Goal: Task Accomplishment & Management: Use online tool/utility

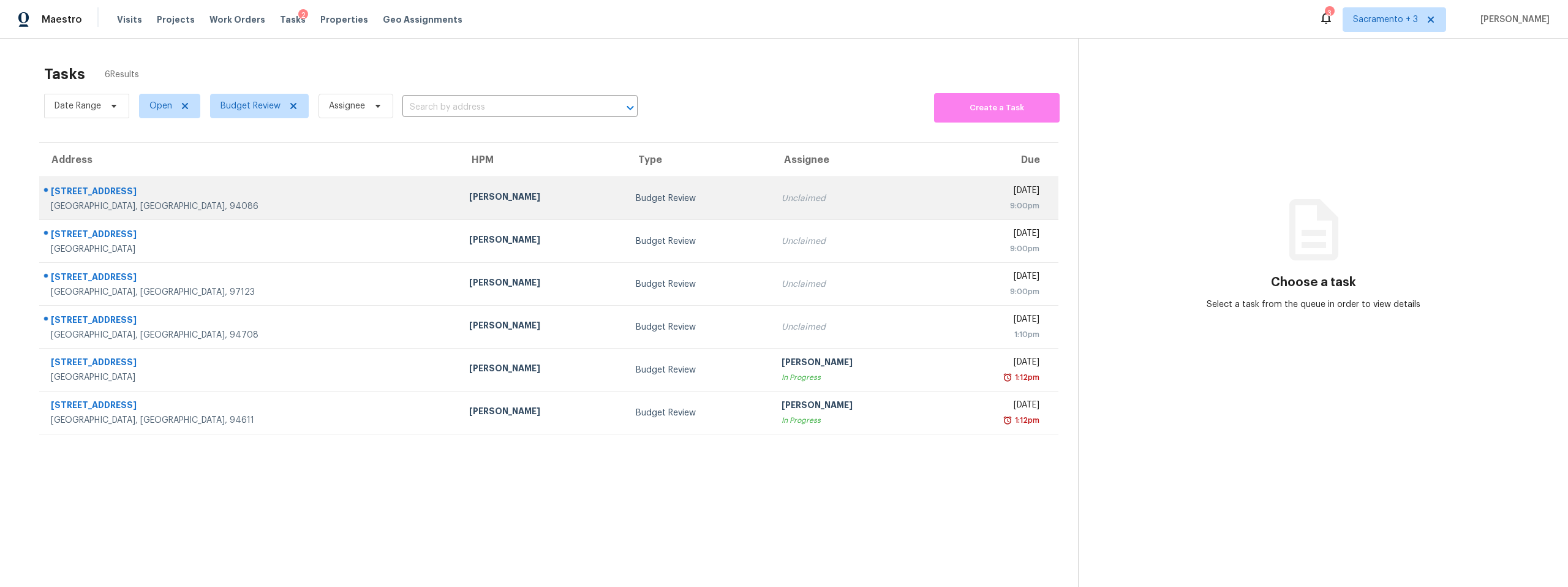
click at [131, 201] on div "[GEOGRAPHIC_DATA], [GEOGRAPHIC_DATA], 94086" at bounding box center [250, 207] width 399 height 12
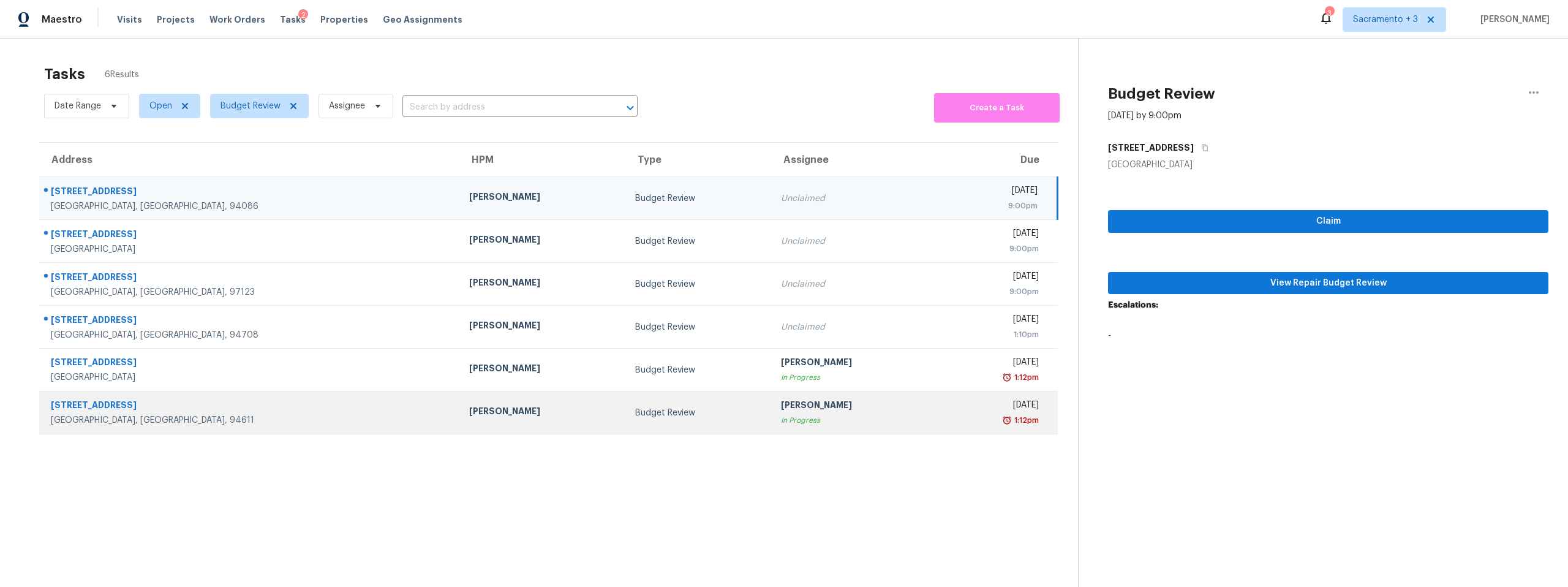
click at [168, 412] on div "6647 Forestland Way" at bounding box center [250, 407] width 399 height 16
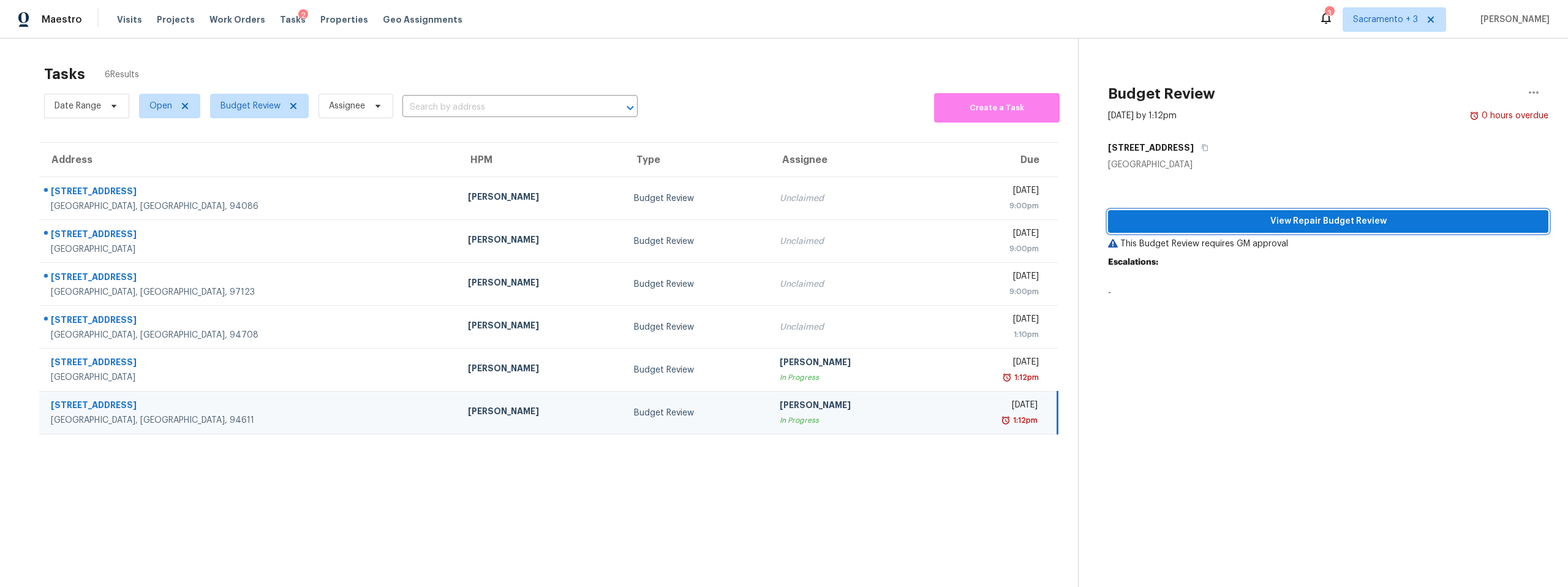
click at [1314, 223] on span "View Repair Budget Review" at bounding box center [1328, 221] width 421 height 16
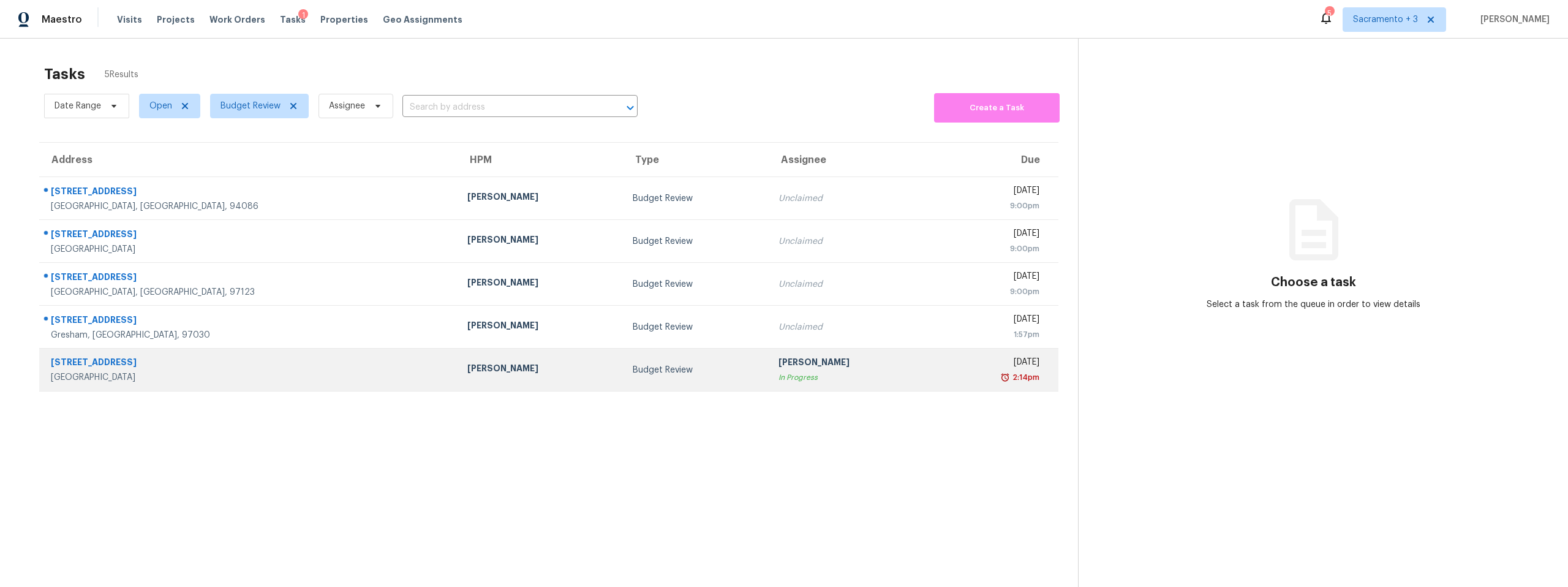
click at [88, 362] on div "2966 Hillview Dr" at bounding box center [249, 363] width 397 height 16
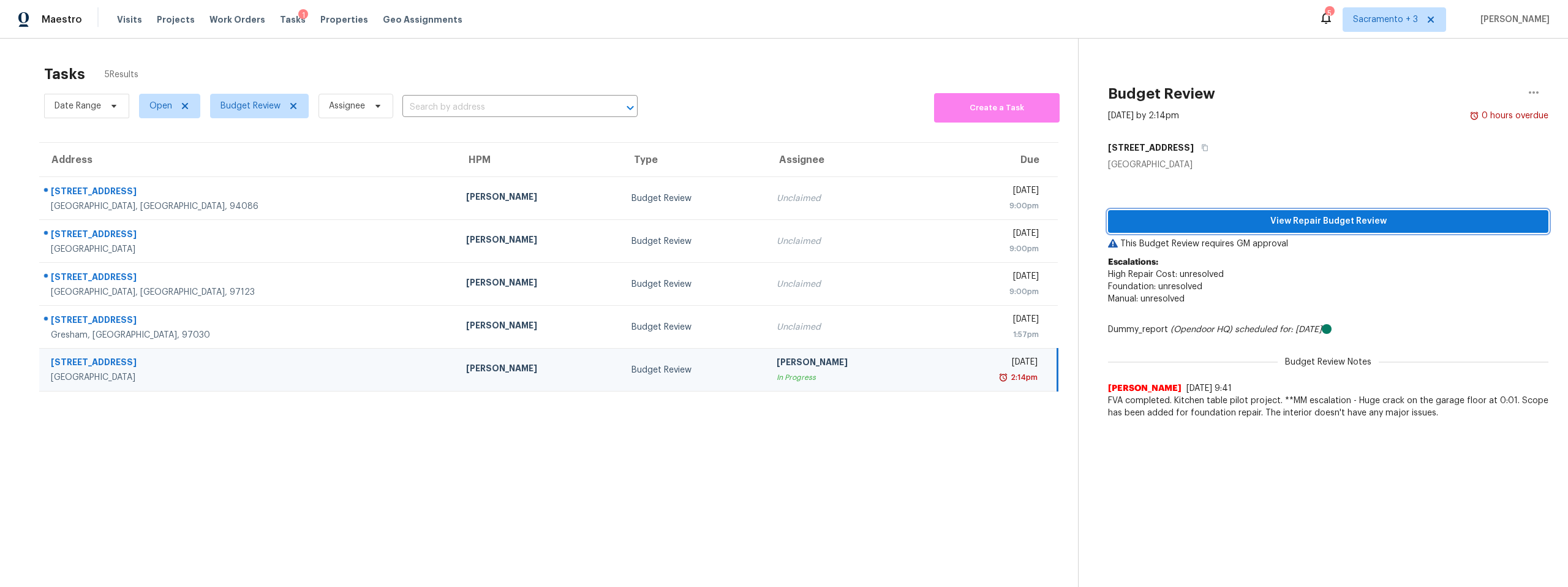
click at [1314, 218] on span "View Repair Budget Review" at bounding box center [1328, 221] width 421 height 16
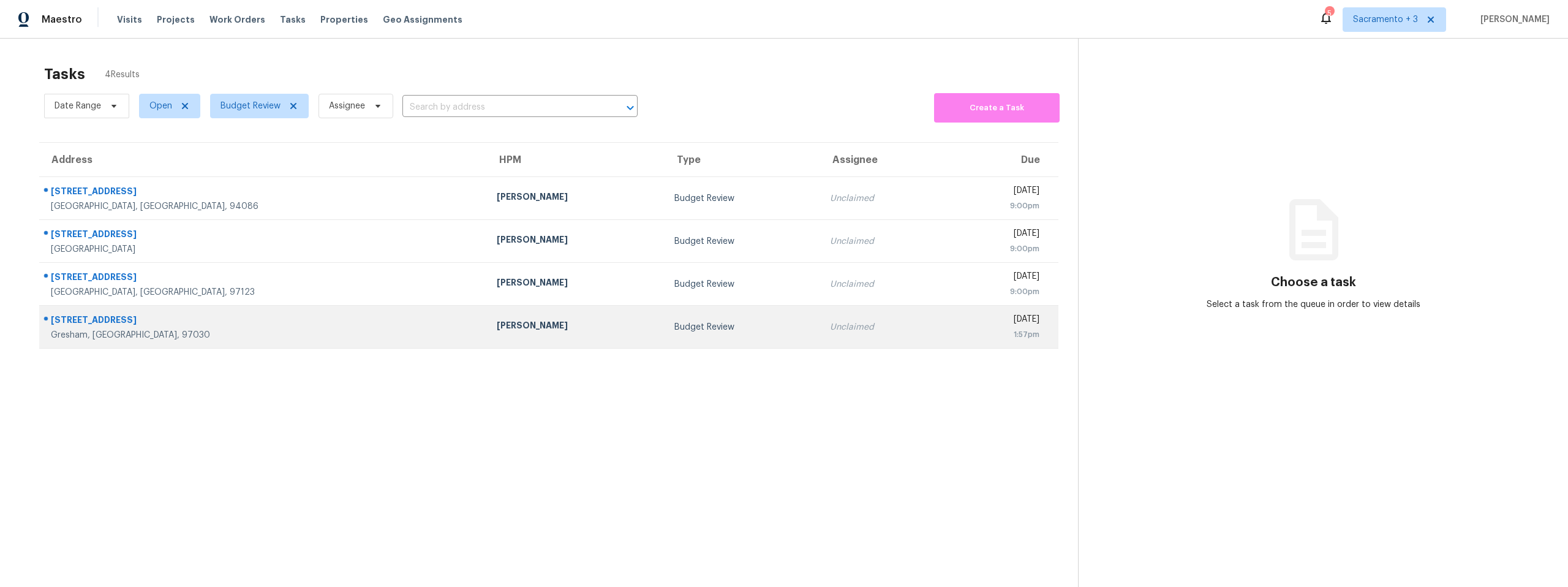
click at [89, 318] on div "1494 NW 15th St" at bounding box center [264, 321] width 427 height 16
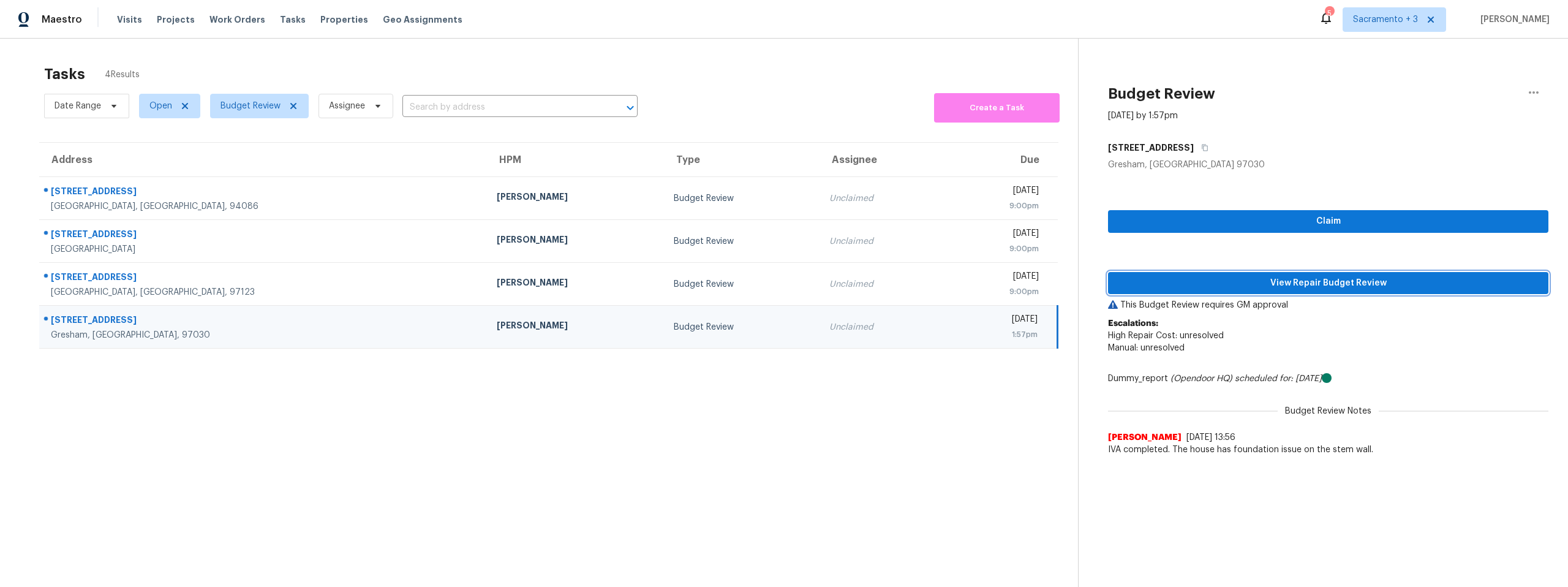
click at [1268, 280] on span "View Repair Budget Review" at bounding box center [1328, 283] width 421 height 16
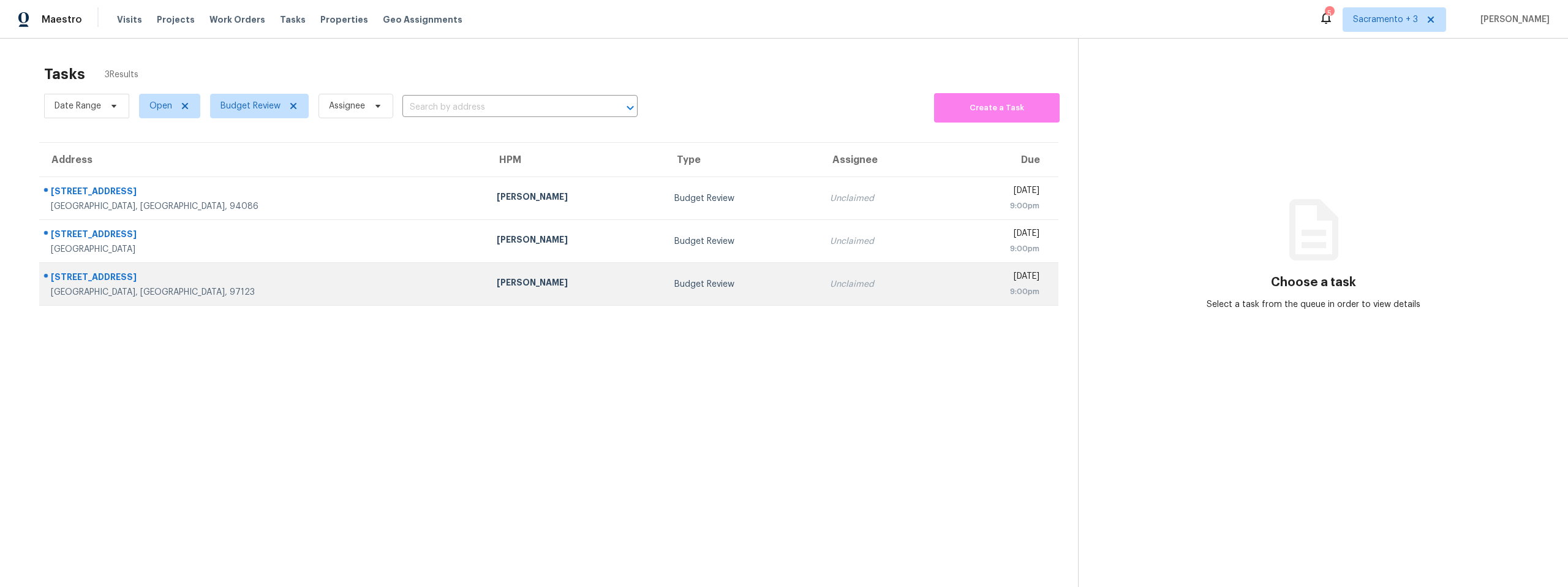
click at [116, 269] on td "[STREET_ADDRESS]" at bounding box center [263, 284] width 448 height 43
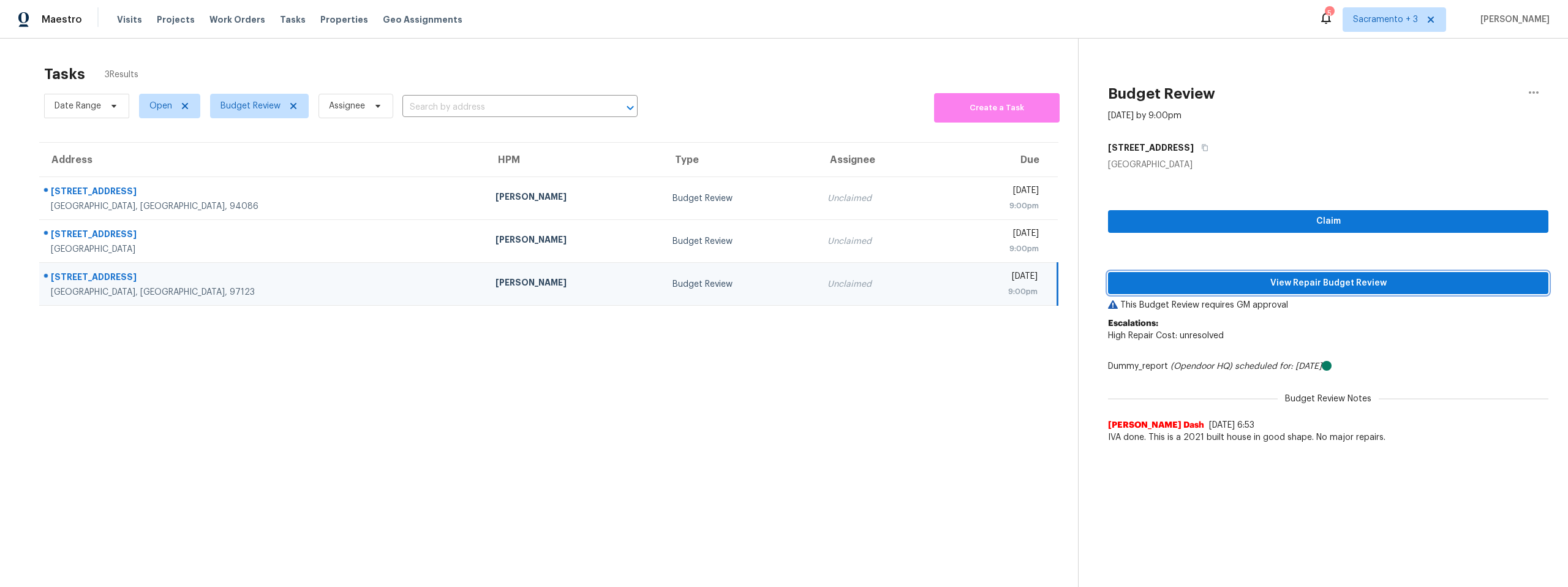
click at [1356, 278] on span "View Repair Budget Review" at bounding box center [1328, 283] width 421 height 16
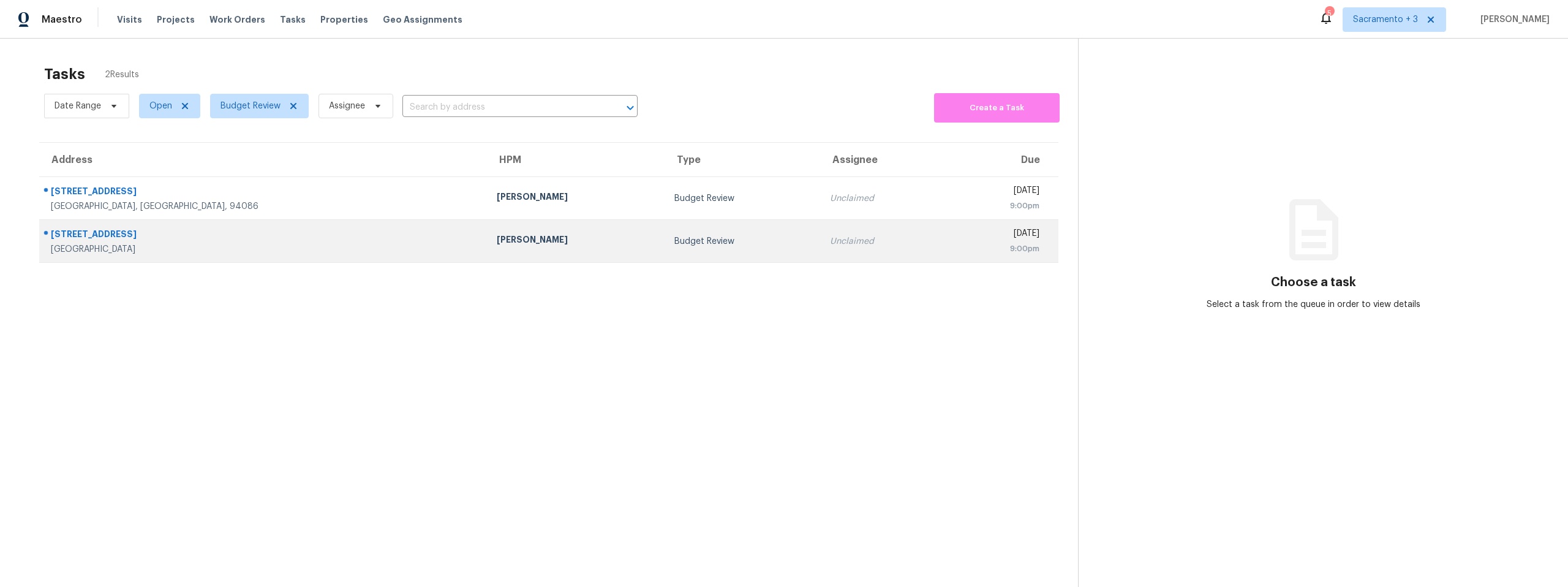
click at [123, 233] on div "[STREET_ADDRESS]" at bounding box center [264, 235] width 427 height 16
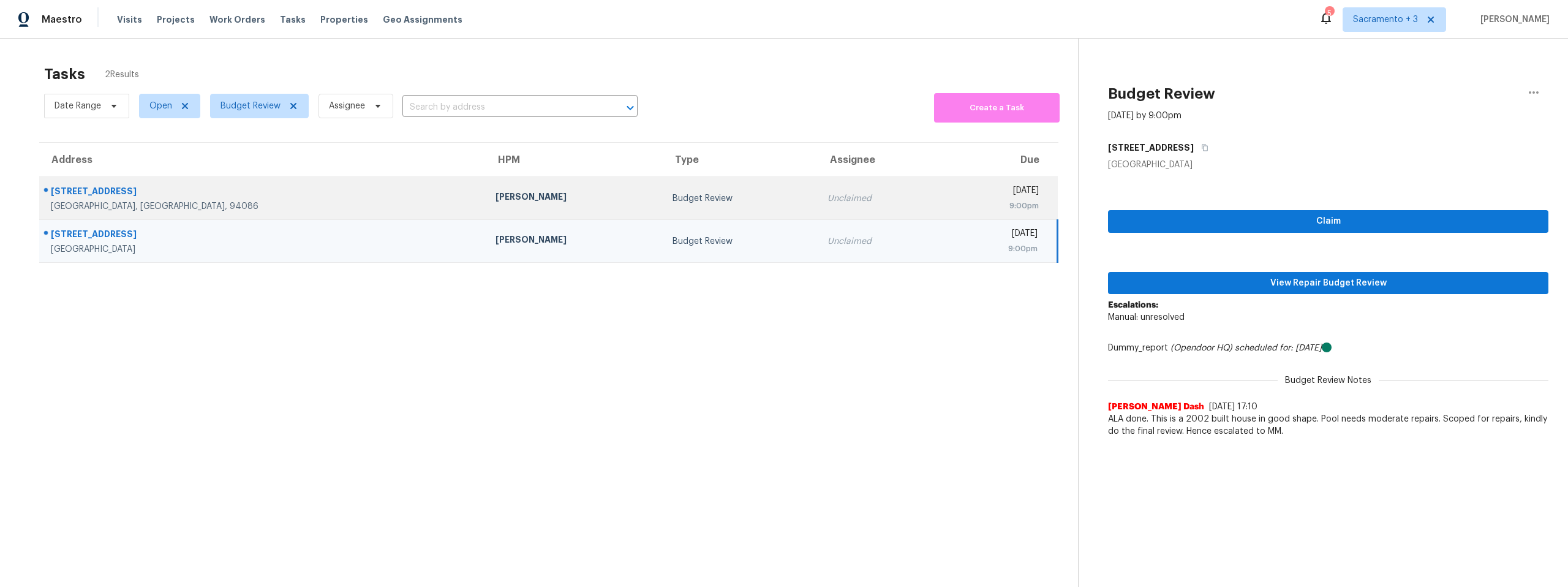
click at [486, 187] on td "[PERSON_NAME]" at bounding box center [574, 199] width 177 height 43
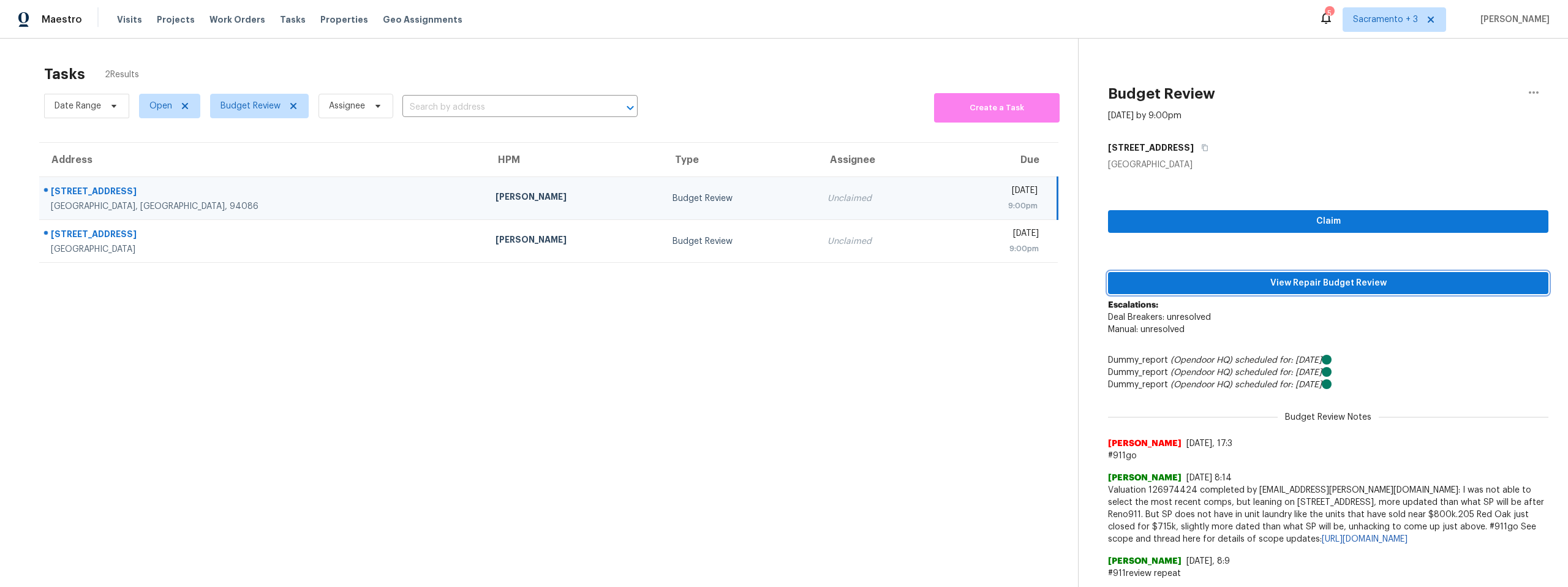
click at [1363, 277] on span "View Repair Budget Review" at bounding box center [1328, 283] width 421 height 16
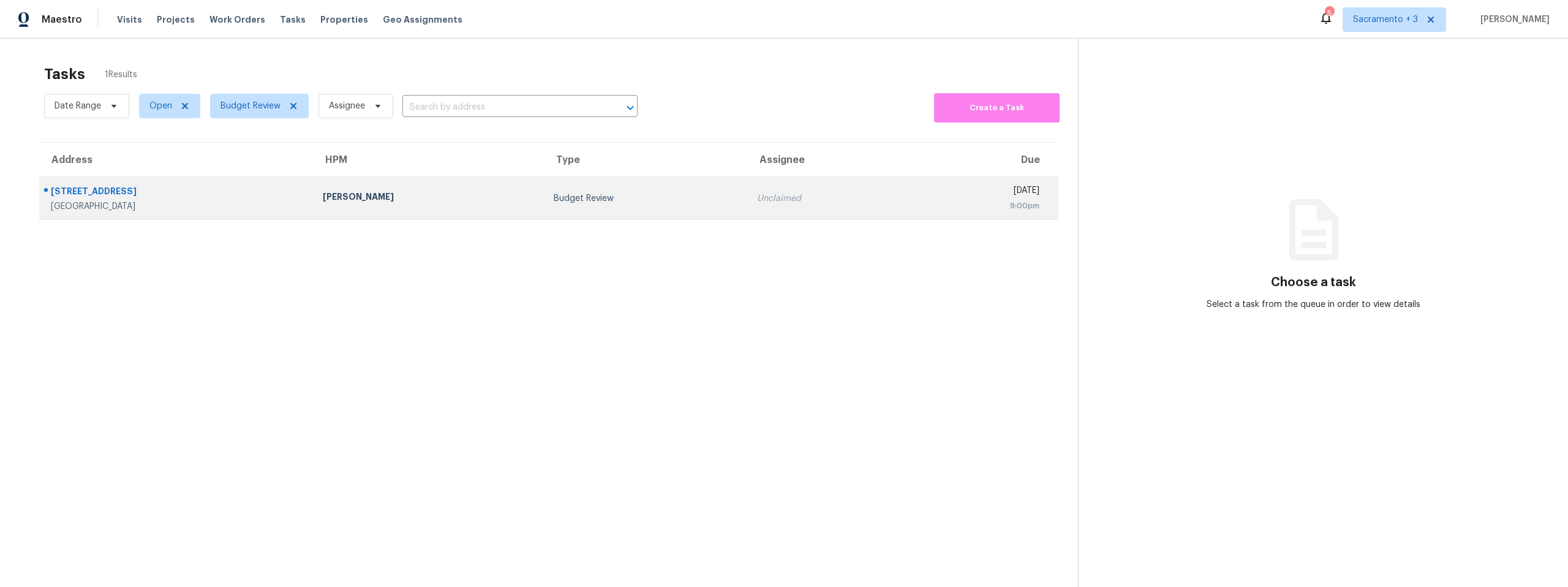
click at [110, 204] on div "Brentwood, CA, 94513" at bounding box center [177, 207] width 252 height 12
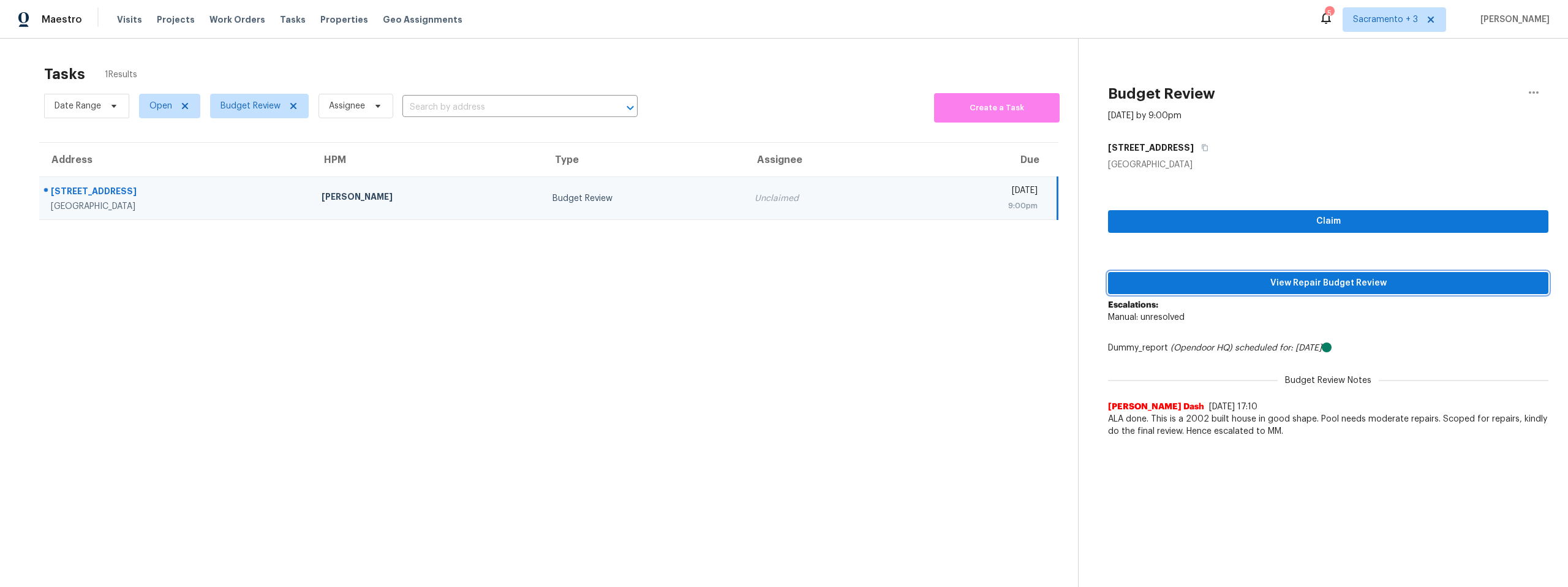
click at [1284, 285] on span "View Repair Budget Review" at bounding box center [1328, 283] width 421 height 16
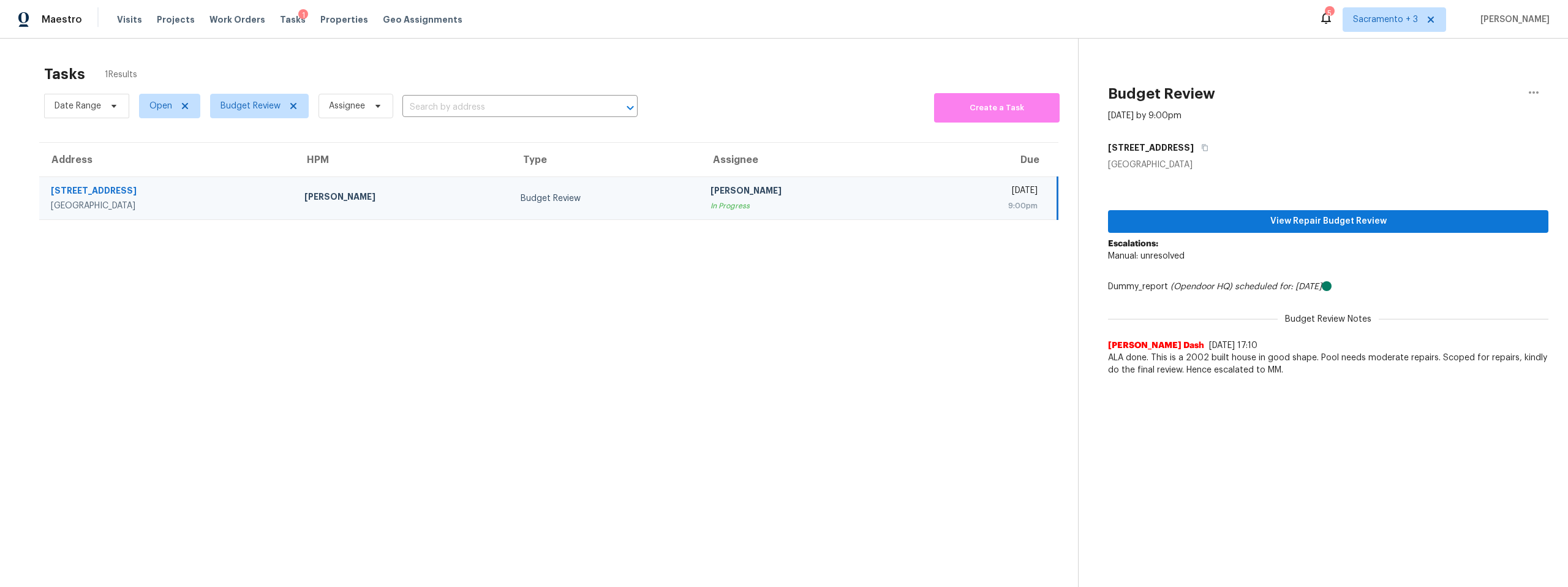
click at [72, 187] on div "213 Whispering Oaks Ct" at bounding box center [167, 192] width 234 height 16
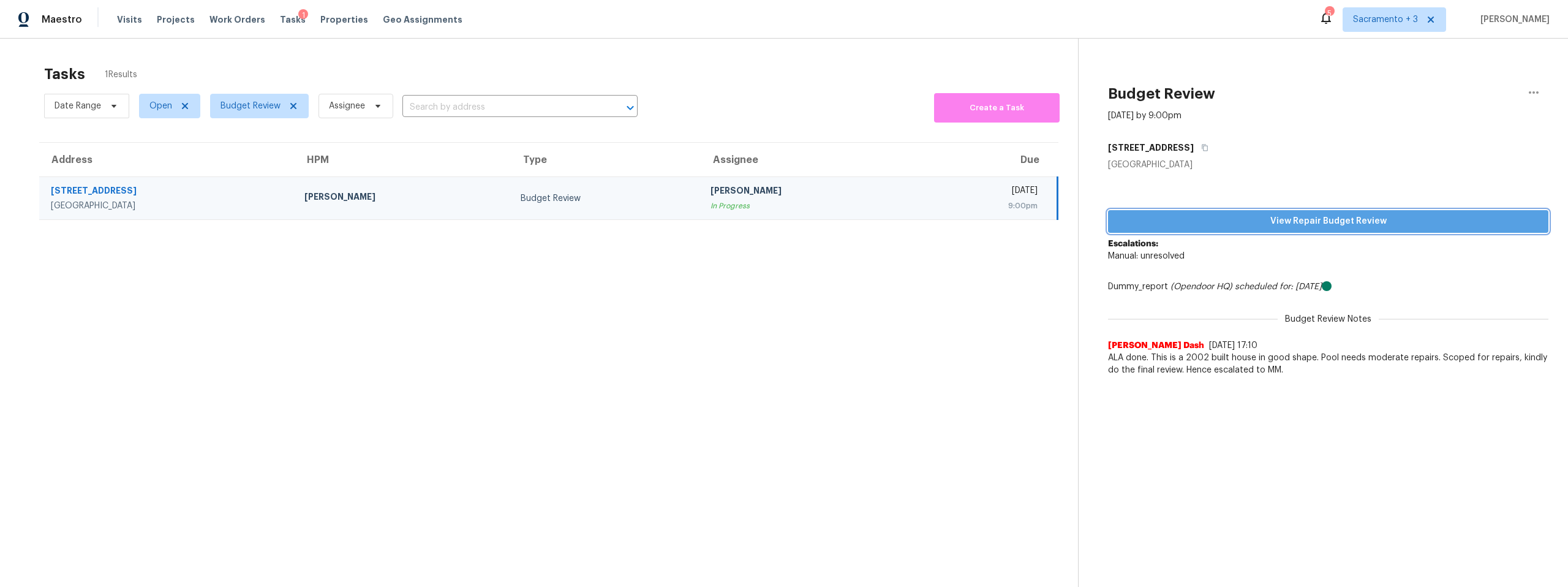
click at [1250, 220] on span "View Repair Budget Review" at bounding box center [1328, 221] width 421 height 16
